Goal: Find specific page/section: Find specific page/section

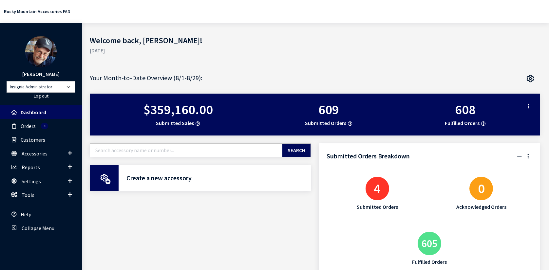
click at [42, 97] on link "Log out" at bounding box center [41, 96] width 15 height 6
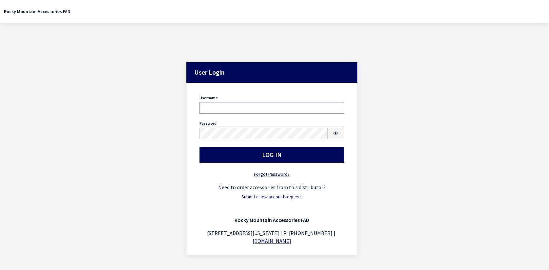
type input "rgoodwin"
click at [146, 97] on div "User Login User Login Username rgoodwin Username is required. Password Password…" at bounding box center [272, 143] width 536 height 241
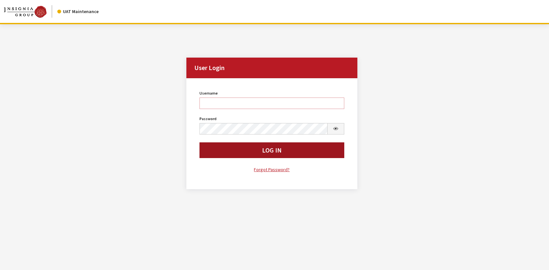
type input "rgoodwin"
click at [245, 151] on button "Log In" at bounding box center [272, 151] width 145 height 16
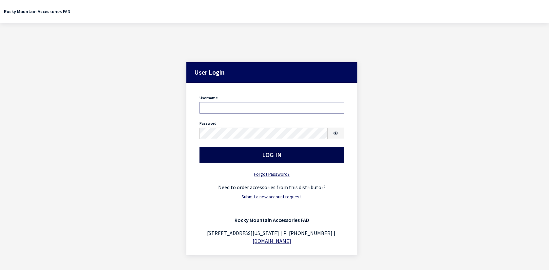
type input "rgoodwin"
click at [236, 152] on button "Log In" at bounding box center [272, 155] width 145 height 16
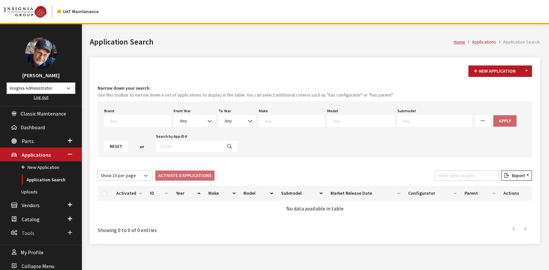
click at [28, 230] on span "Tools" at bounding box center [28, 233] width 13 height 7
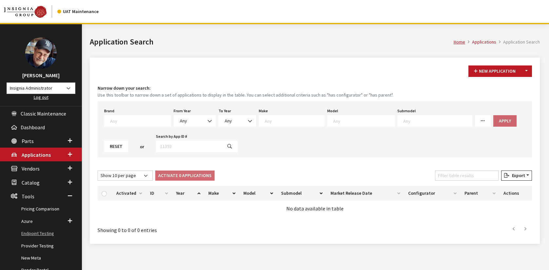
click at [39, 233] on link "Endpoint Testing" at bounding box center [41, 234] width 82 height 12
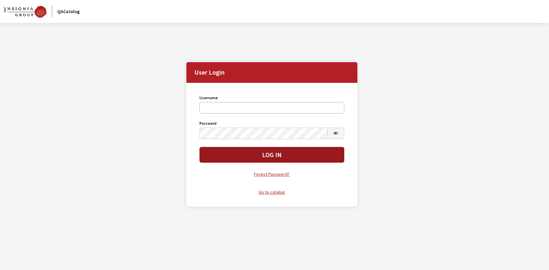
type input "goodwir"
click at [230, 154] on button "Log In" at bounding box center [272, 155] width 145 height 16
